Goal: Information Seeking & Learning: Learn about a topic

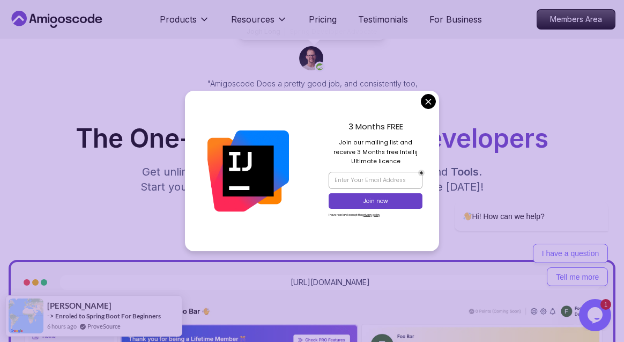
scroll to position [86, 0]
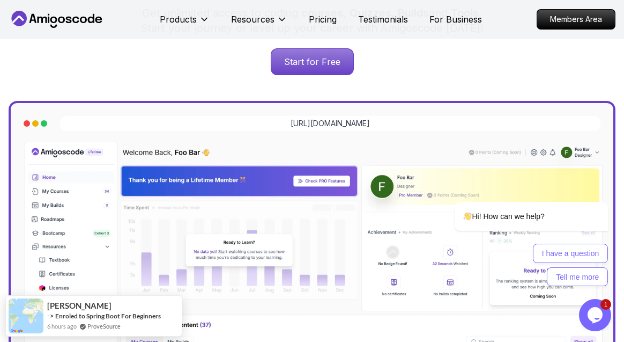
scroll to position [241, 0]
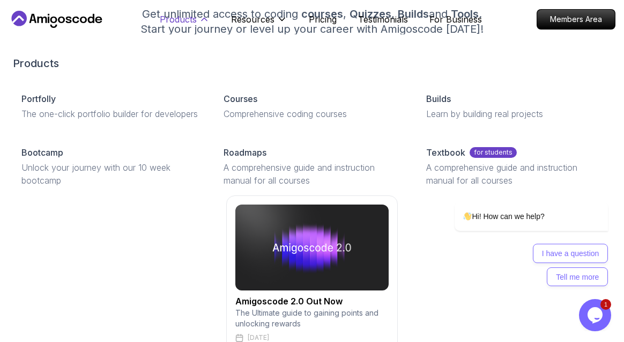
click at [189, 22] on p "Products" at bounding box center [178, 19] width 37 height 13
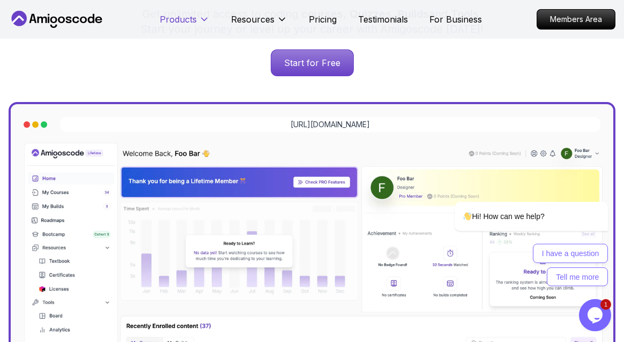
click at [189, 22] on p "Products" at bounding box center [178, 19] width 37 height 13
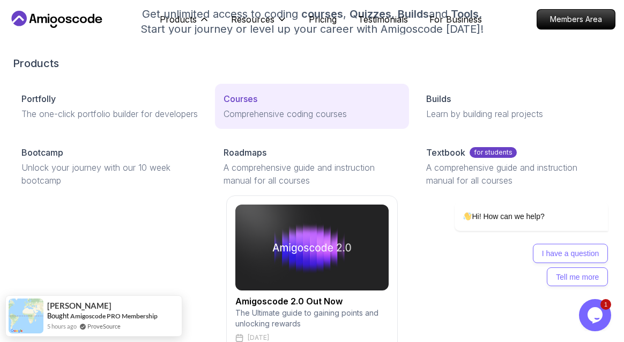
click at [285, 126] on link "Courses Comprehensive coding courses" at bounding box center [312, 106] width 194 height 45
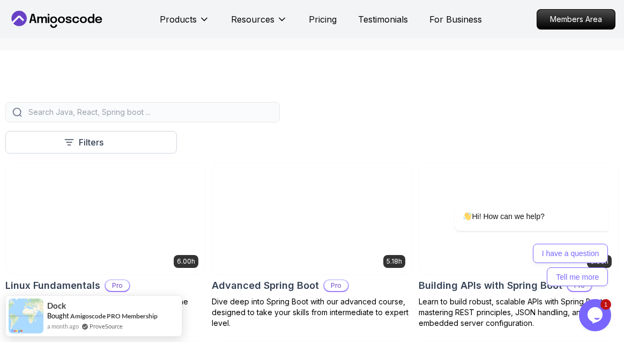
scroll to position [256, 0]
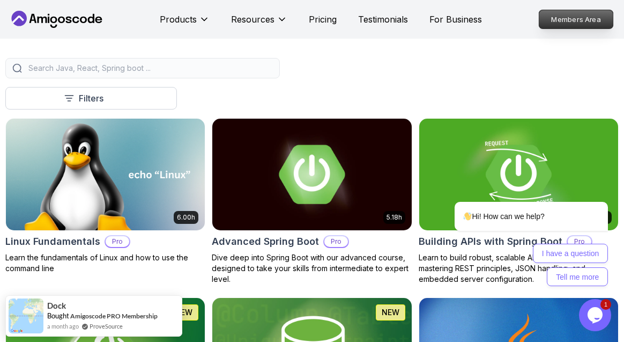
click at [580, 24] on p "Members Area" at bounding box center [577, 19] width 74 height 18
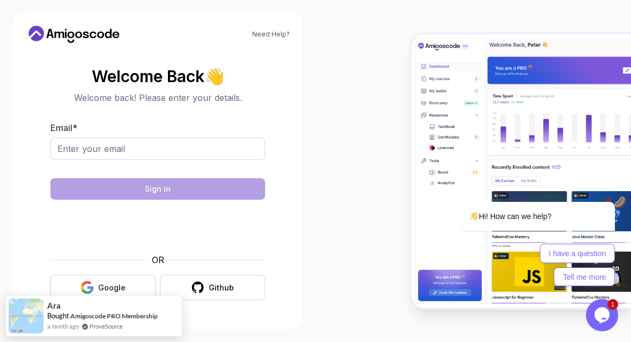
click at [142, 278] on button "Google" at bounding box center [102, 287] width 105 height 25
click at [135, 284] on button "Google" at bounding box center [102, 287] width 105 height 25
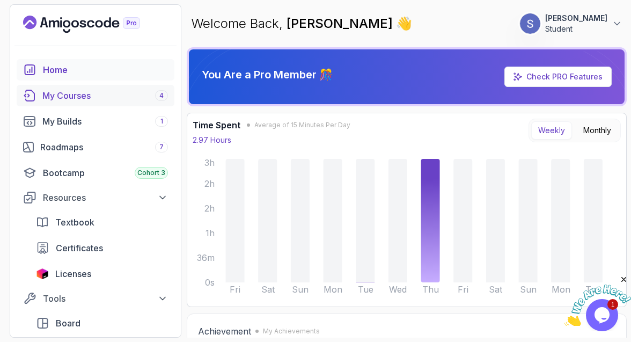
click at [156, 98] on div "4" at bounding box center [161, 95] width 13 height 11
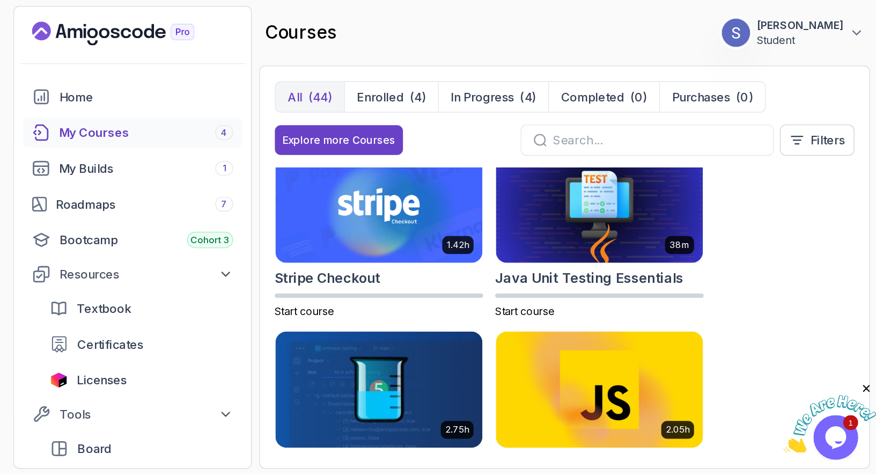
scroll to position [1480, 0]
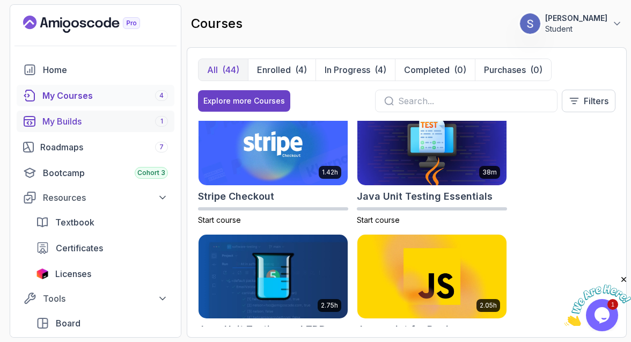
click at [129, 119] on div "My Builds 1" at bounding box center [105, 121] width 126 height 13
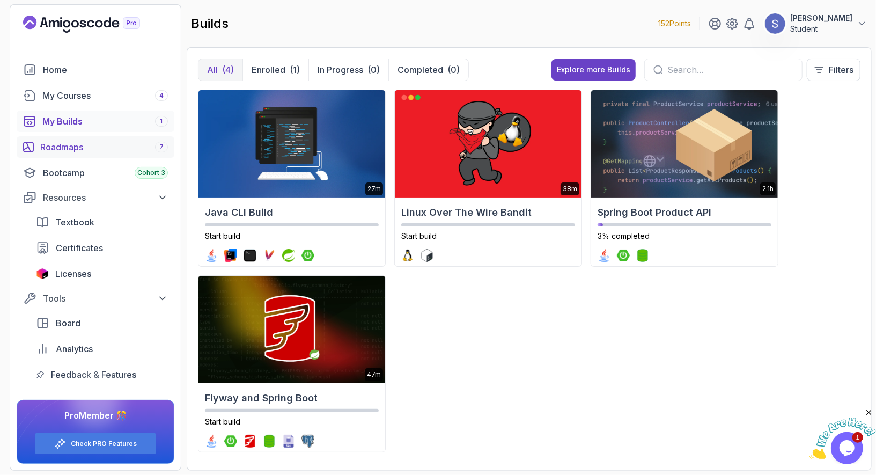
click at [122, 139] on link "Roadmaps 7" at bounding box center [96, 146] width 158 height 21
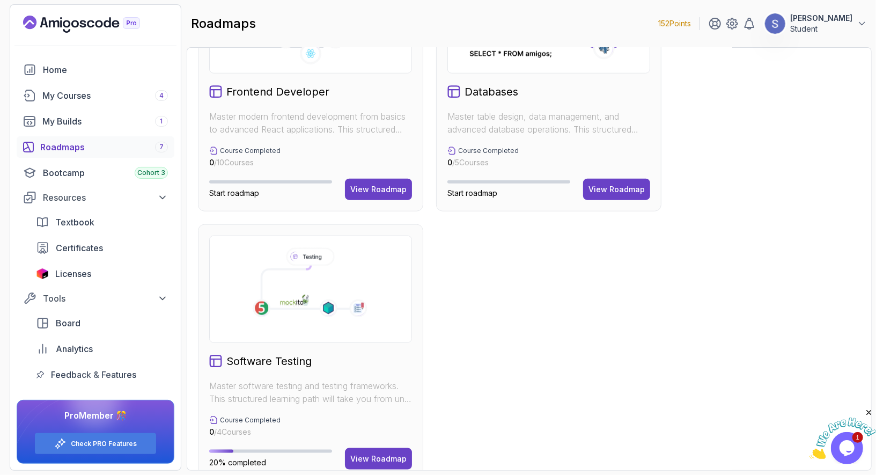
scroll to position [637, 0]
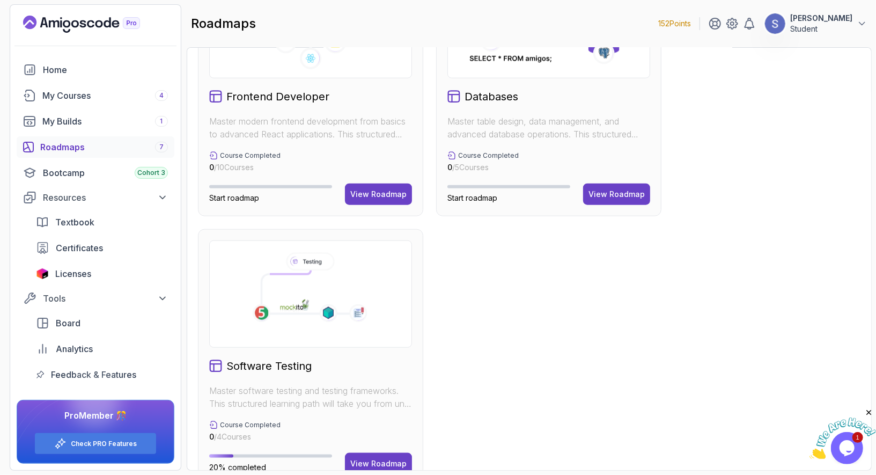
click at [375, 297] on icon at bounding box center [309, 289] width 134 height 81
click at [366, 341] on button "View Roadmap" at bounding box center [378, 463] width 67 height 21
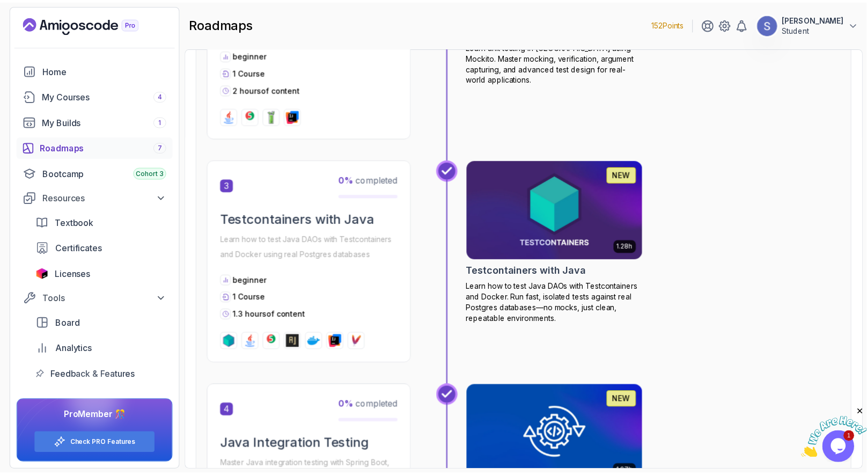
scroll to position [334, 0]
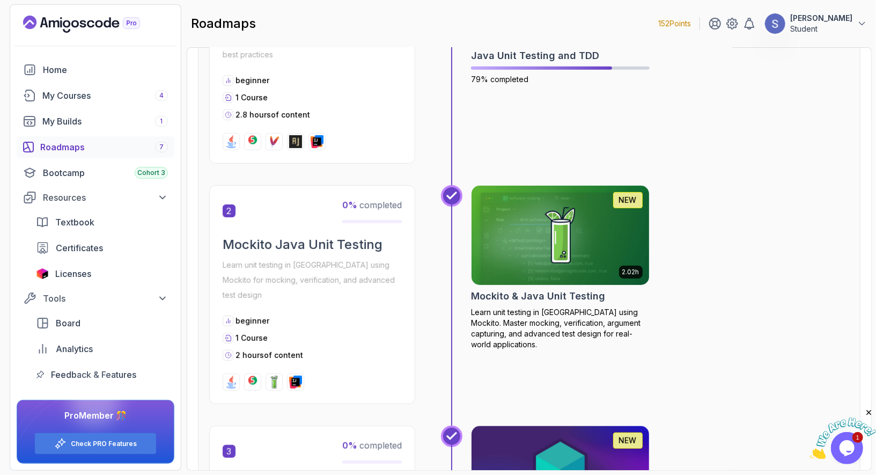
click at [503, 204] on img at bounding box center [560, 235] width 186 height 104
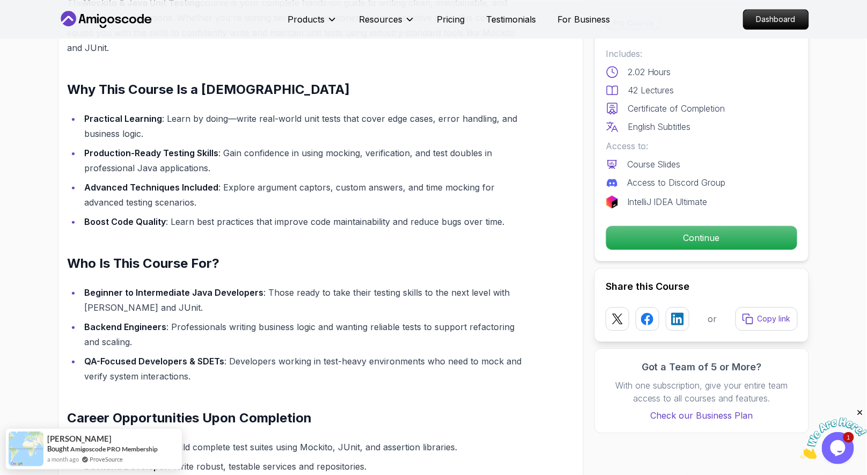
scroll to position [886, 0]
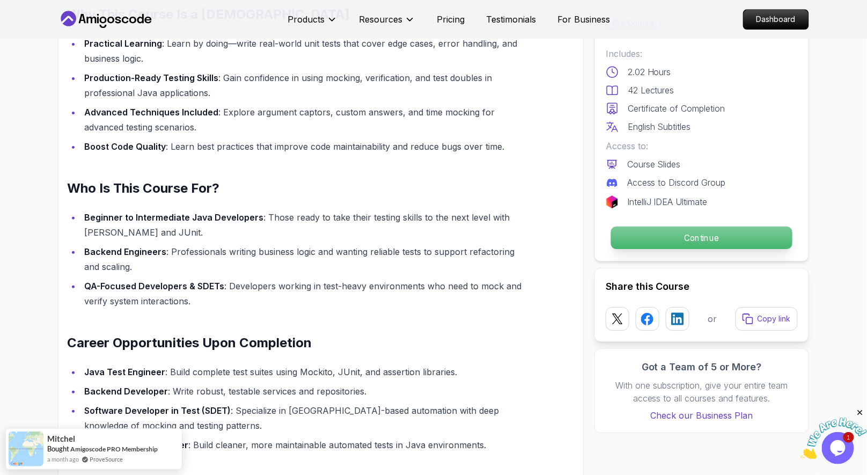
click at [618, 239] on p "Continue" at bounding box center [701, 237] width 181 height 23
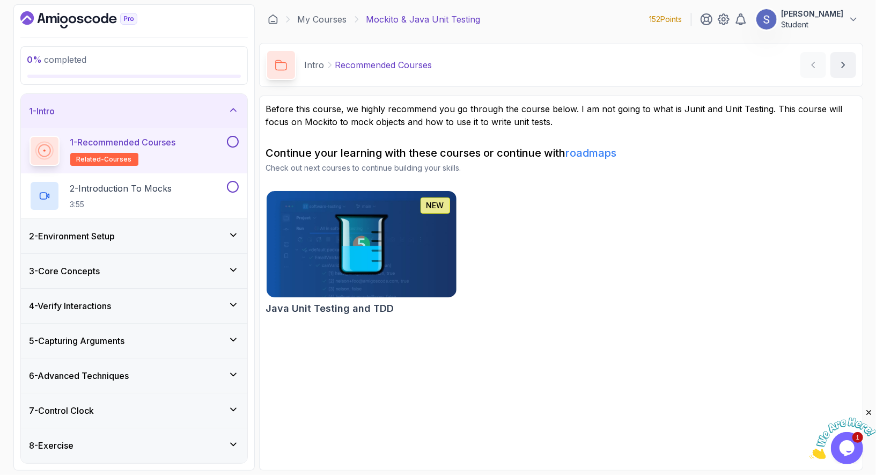
click at [232, 143] on button at bounding box center [233, 142] width 12 height 12
click at [198, 187] on div "2 - Introduction To Mocks 3:55" at bounding box center [127, 196] width 195 height 30
